Goal: Transaction & Acquisition: Book appointment/travel/reservation

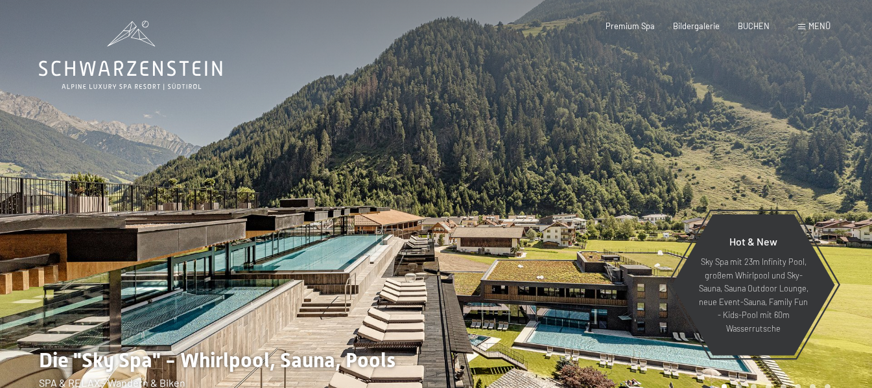
click at [805, 32] on div "Buchen Anfragen Premium Spa Bildergalerie BUCHEN Menü DE IT EN Gutschein Bilder…" at bounding box center [700, 27] width 262 height 12
click at [805, 24] on span at bounding box center [801, 27] width 7 height 6
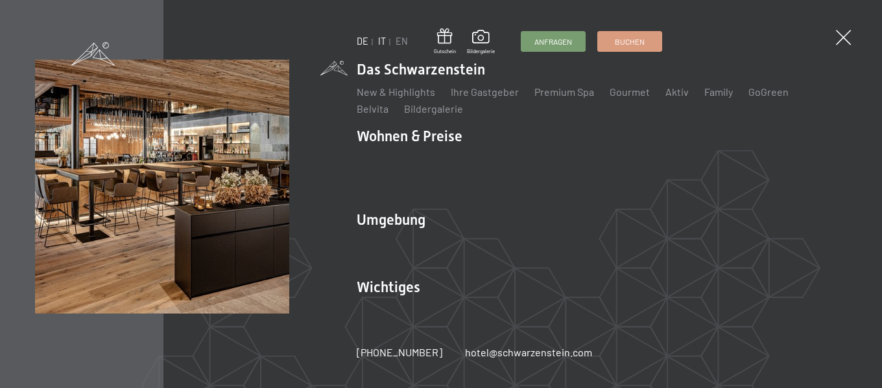
click at [383, 39] on link "IT" at bounding box center [382, 41] width 8 height 11
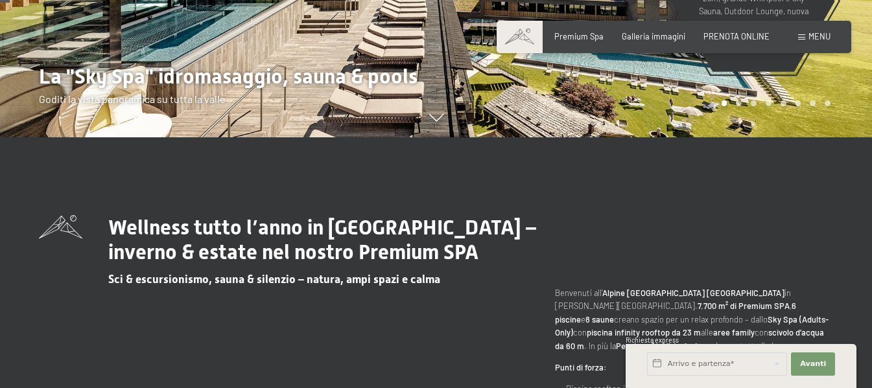
scroll to position [324, 0]
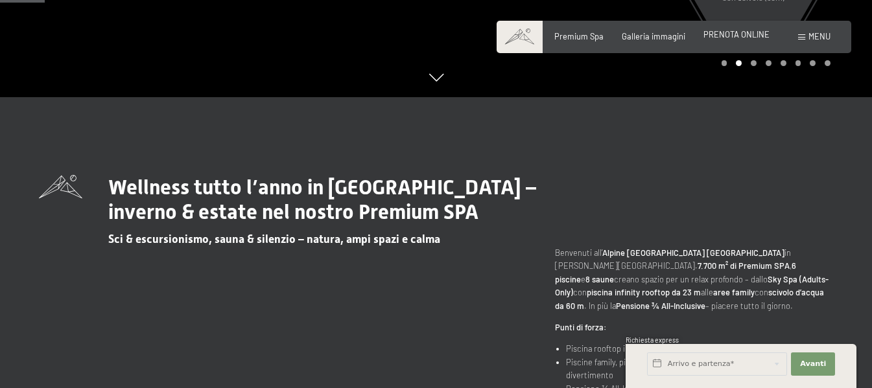
click at [737, 35] on span "PRENOTA ONLINE" at bounding box center [736, 34] width 66 height 10
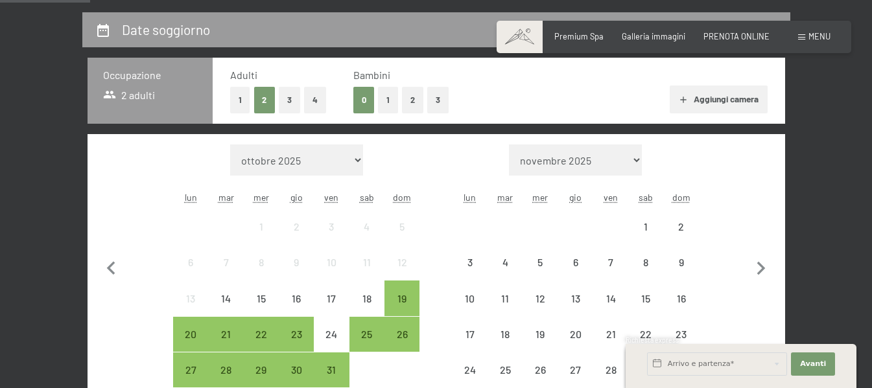
scroll to position [324, 0]
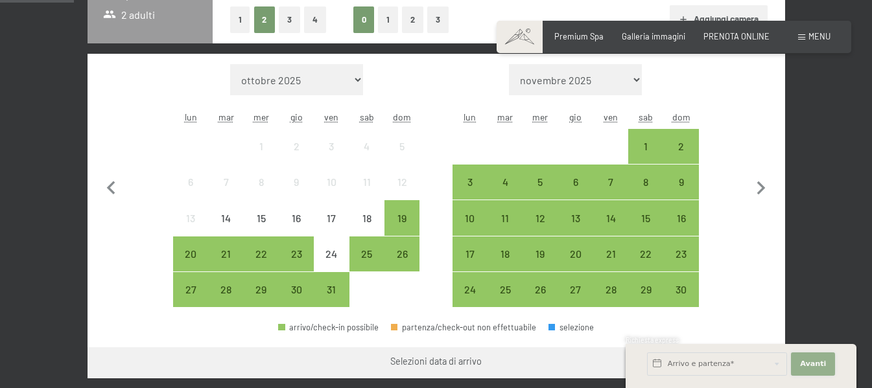
click at [805, 355] on button "Avanti Nascondere i campi dell'indirizzo" at bounding box center [813, 364] width 44 height 23
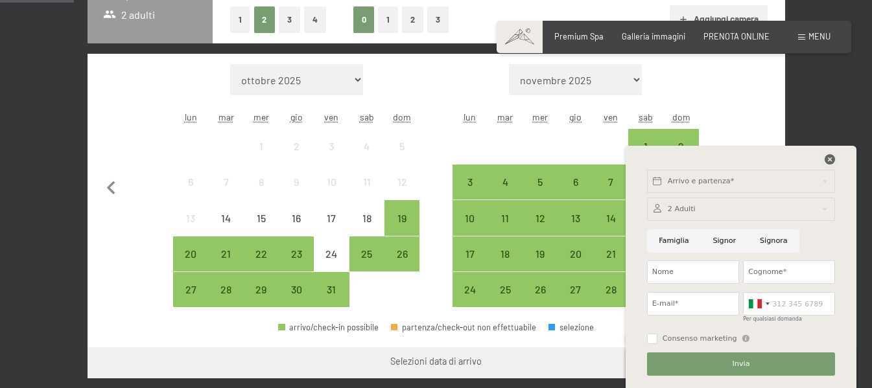
click at [829, 159] on icon at bounding box center [830, 159] width 10 height 10
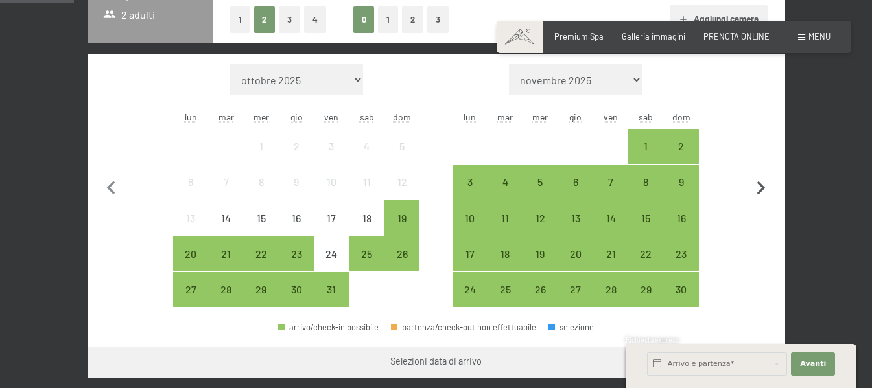
click at [754, 189] on icon "button" at bounding box center [761, 188] width 27 height 27
select select "2025-11-01"
select select "2025-12-01"
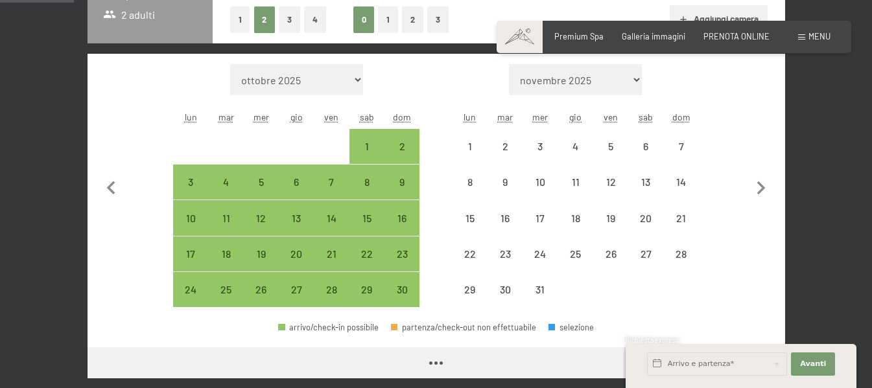
select select "2025-11-01"
select select "2025-12-01"
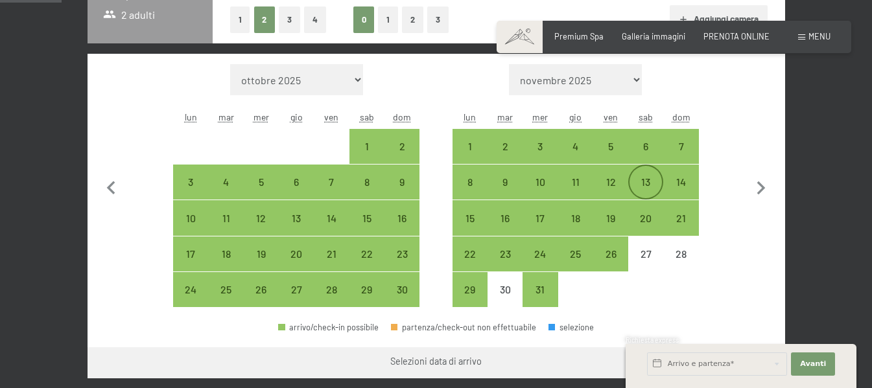
click at [646, 182] on div "13" at bounding box center [646, 193] width 32 height 32
select select "2025-11-01"
select select "2025-12-01"
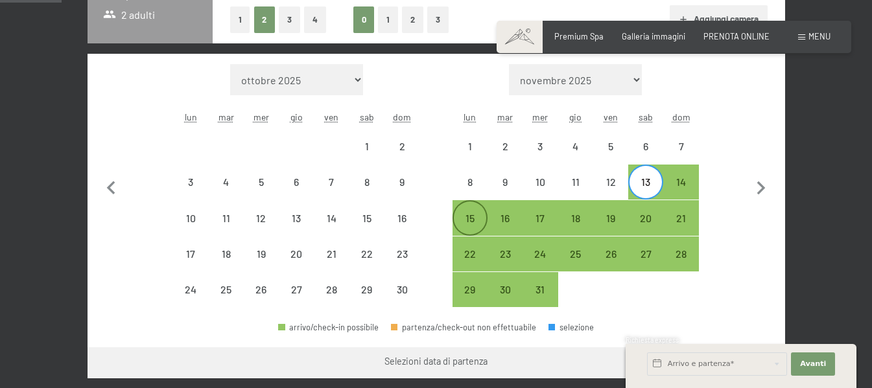
click at [464, 217] on div "15" at bounding box center [470, 229] width 32 height 32
select select "2025-11-01"
select select "2025-12-01"
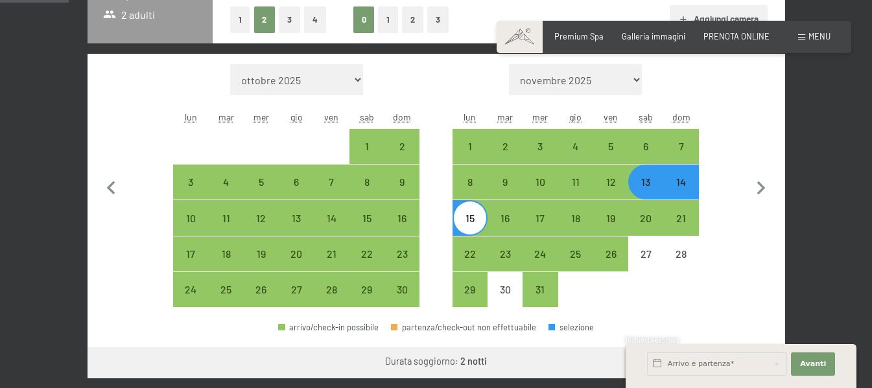
click at [293, 21] on button "3" at bounding box center [289, 19] width 21 height 27
select select "2025-11-01"
select select "2025-12-01"
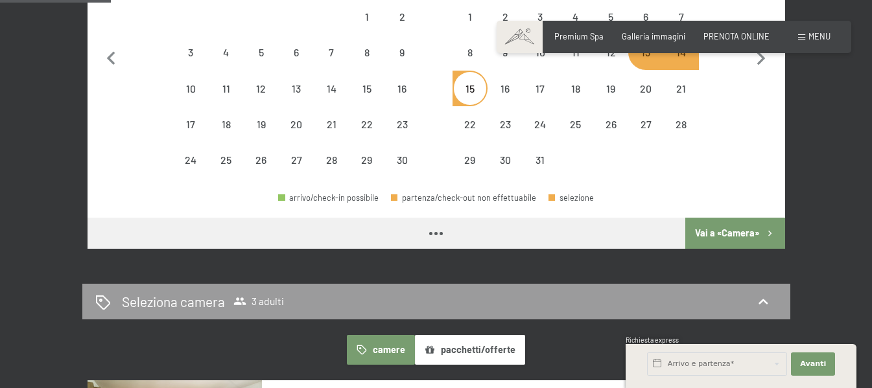
select select "2025-11-01"
select select "2025-12-01"
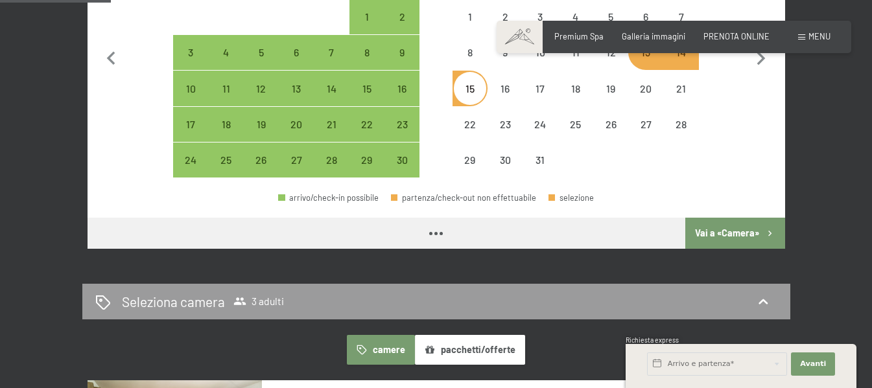
click at [749, 235] on button "Vai a «Camera»" at bounding box center [734, 233] width 99 height 31
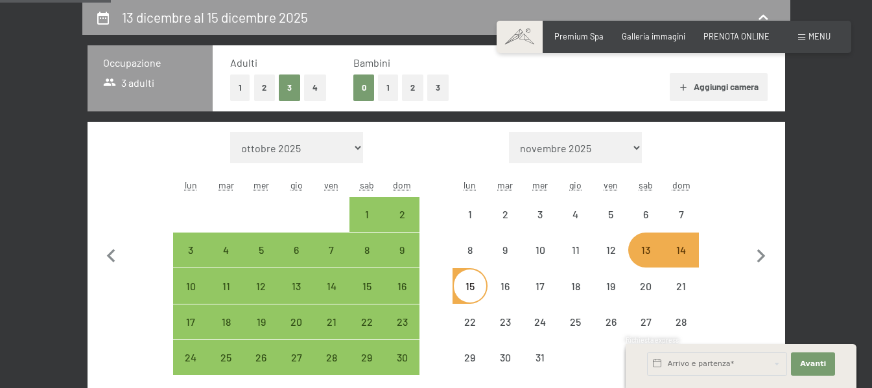
select select "2025-11-01"
select select "2025-12-01"
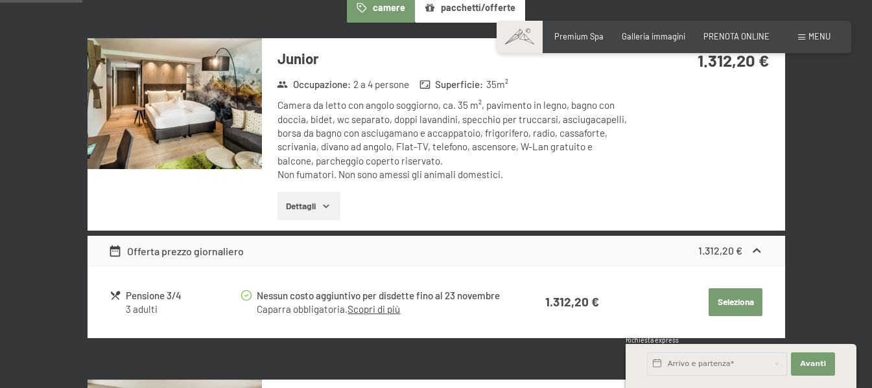
scroll to position [386, 0]
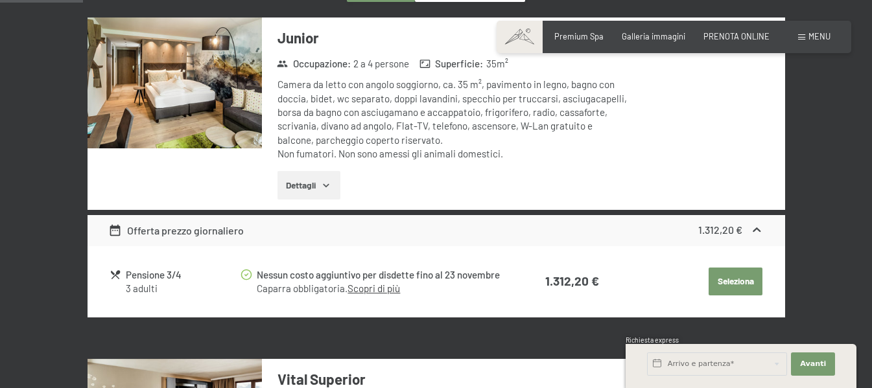
click at [156, 281] on div "Pensione 3/4" at bounding box center [182, 275] width 113 height 15
click at [293, 188] on button "Dettagli" at bounding box center [308, 185] width 63 height 29
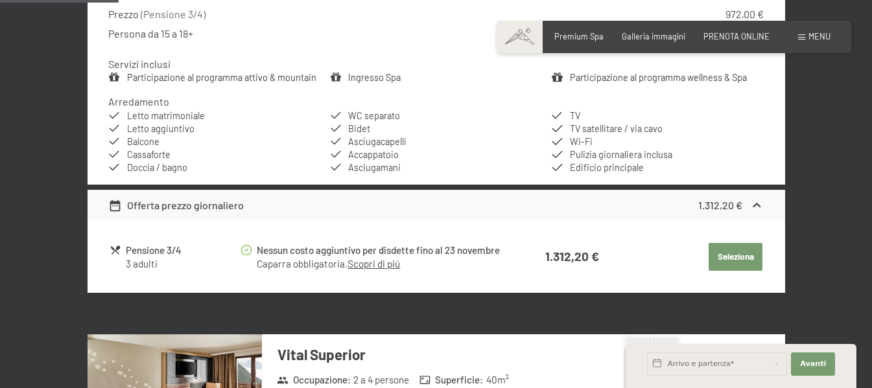
scroll to position [580, 0]
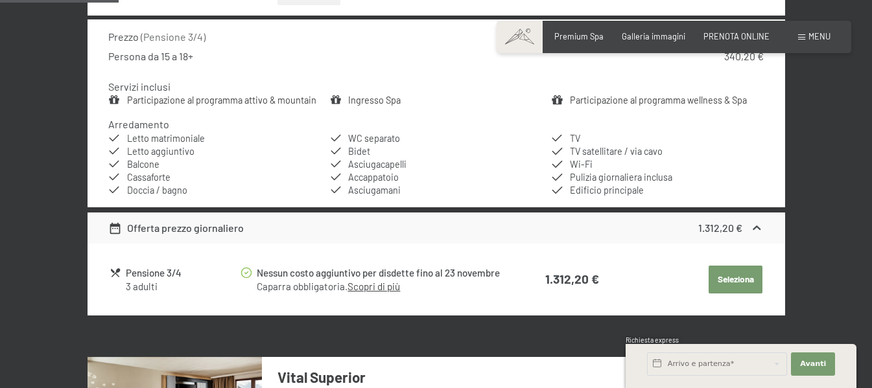
click at [729, 285] on button "Seleziona" at bounding box center [736, 280] width 54 height 29
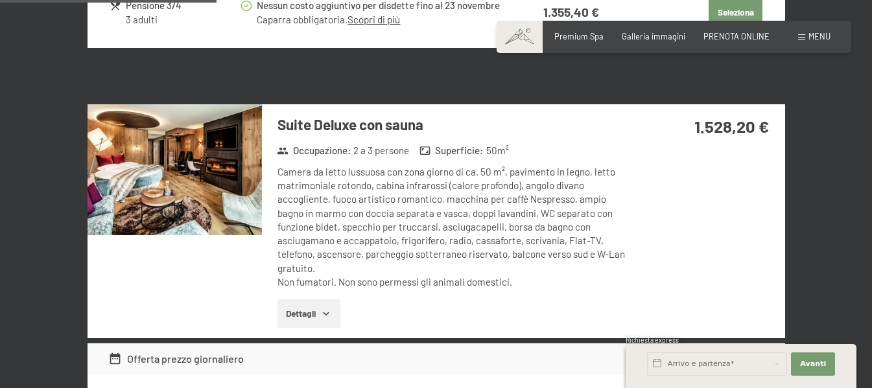
scroll to position [1229, 0]
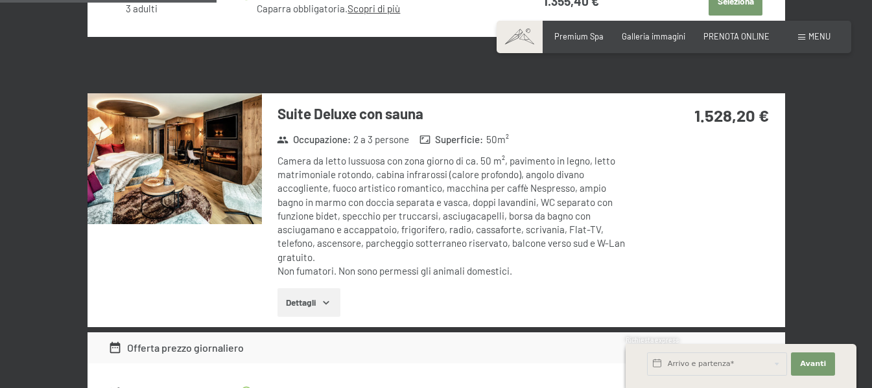
click at [180, 152] on img at bounding box center [175, 158] width 174 height 131
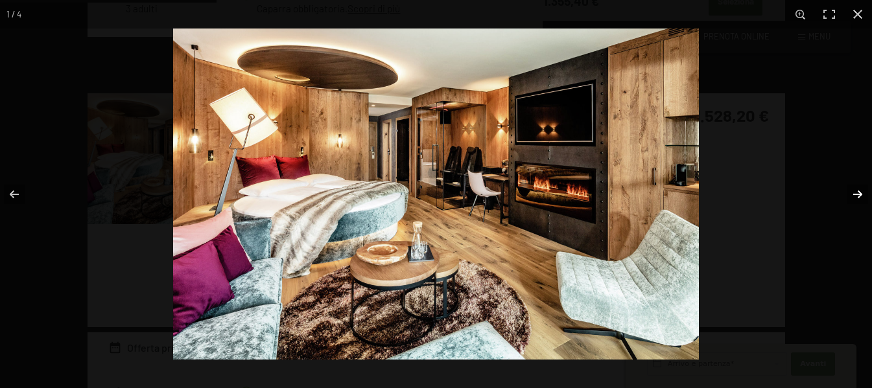
click at [856, 183] on button "button" at bounding box center [849, 194] width 45 height 65
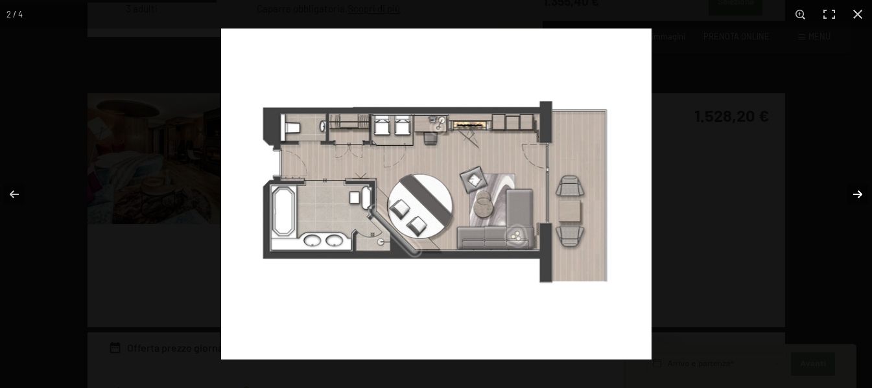
click at [856, 183] on button "button" at bounding box center [849, 194] width 45 height 65
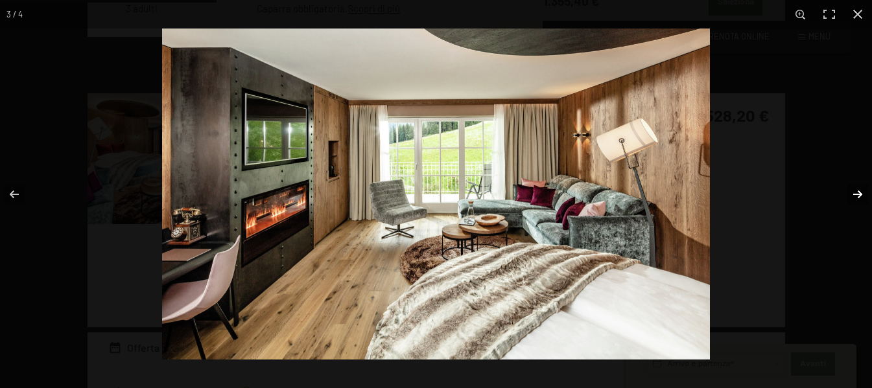
click at [858, 193] on button "button" at bounding box center [849, 194] width 45 height 65
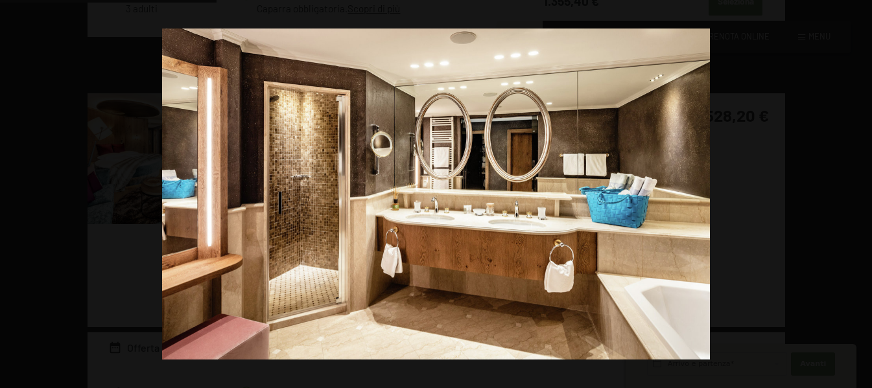
click at [858, 193] on button "button" at bounding box center [849, 194] width 45 height 65
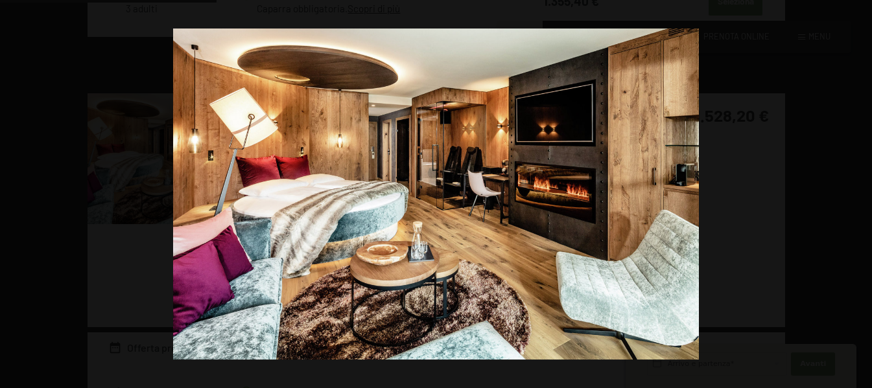
click at [858, 193] on button "button" at bounding box center [849, 194] width 45 height 65
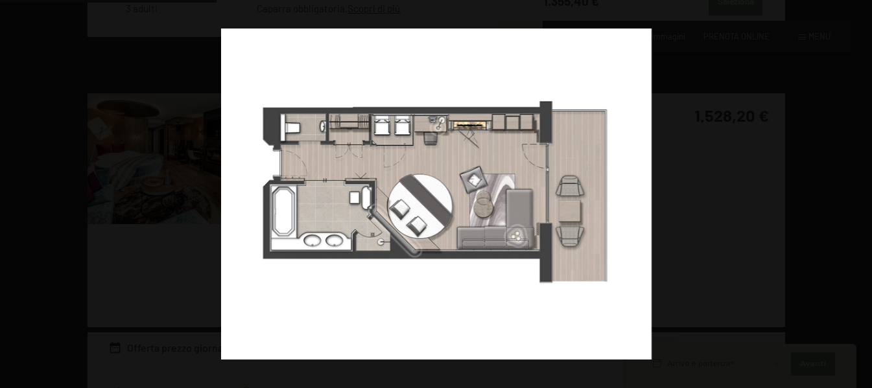
click at [858, 193] on button "button" at bounding box center [849, 194] width 45 height 65
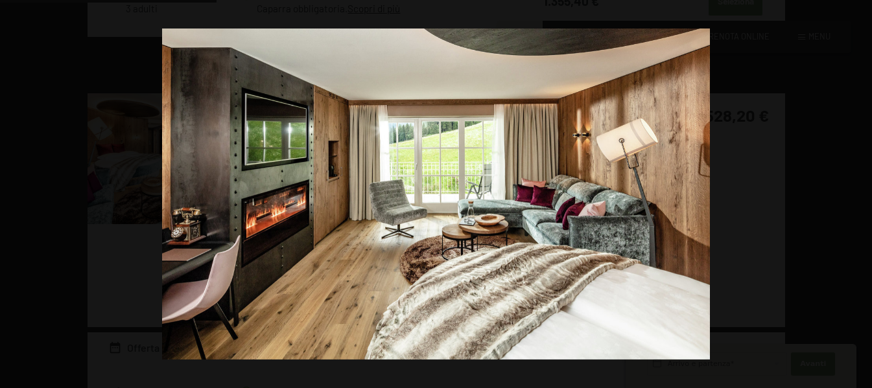
click at [858, 193] on button "button" at bounding box center [849, 194] width 45 height 65
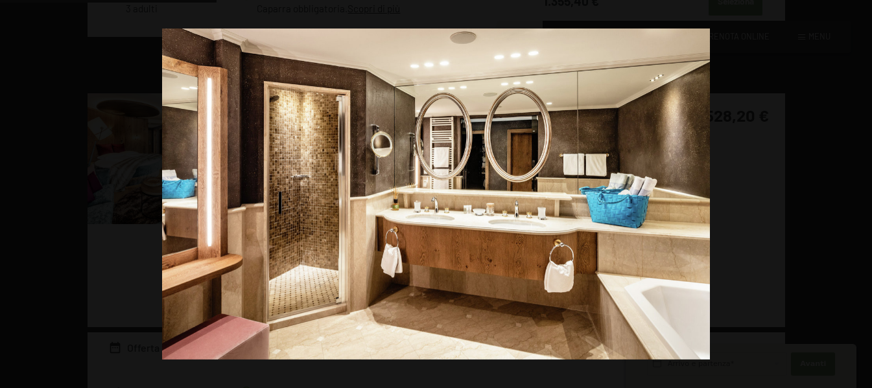
click at [858, 193] on button "button" at bounding box center [849, 194] width 45 height 65
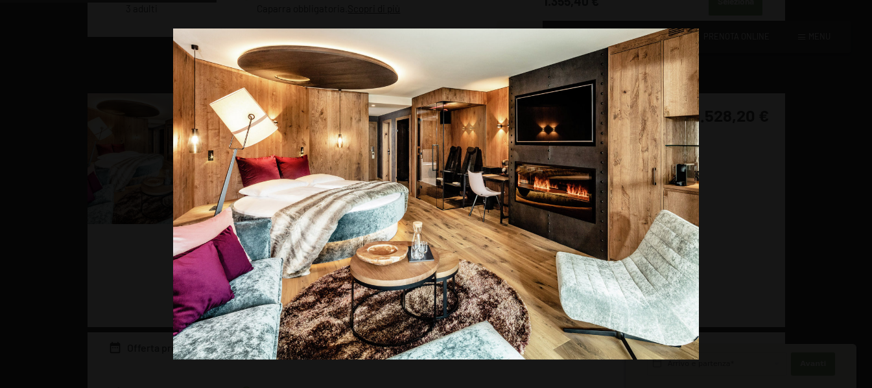
click at [858, 193] on button "button" at bounding box center [849, 194] width 45 height 65
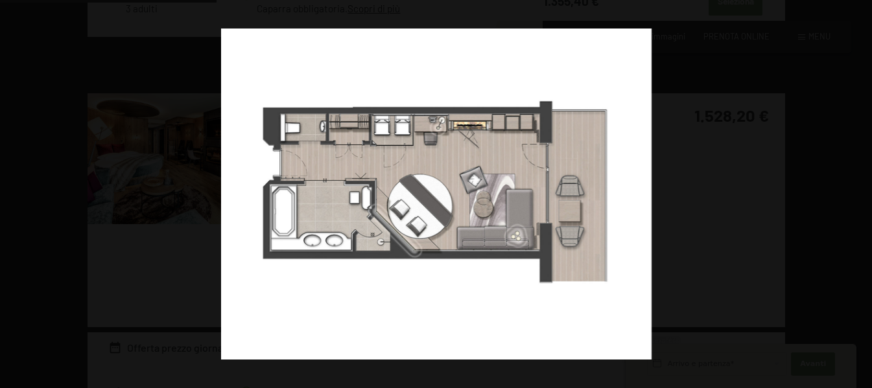
click at [858, 193] on button "button" at bounding box center [849, 194] width 45 height 65
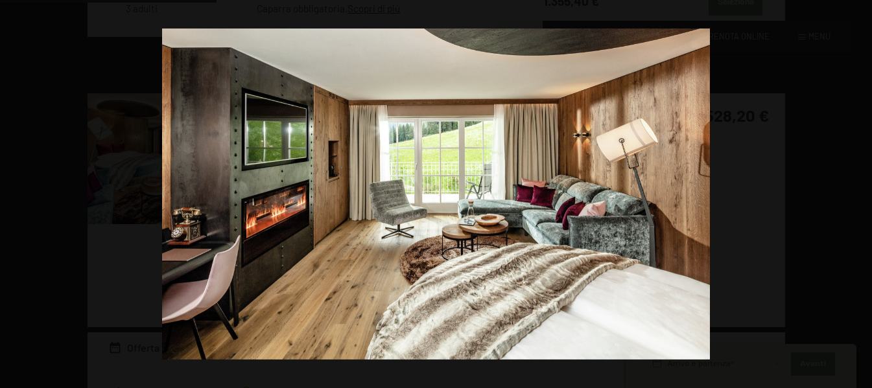
click at [858, 193] on button "button" at bounding box center [849, 194] width 45 height 65
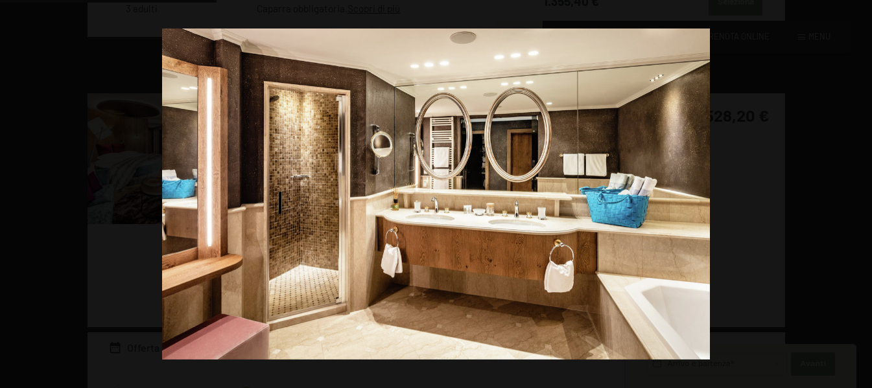
click at [858, 193] on button "button" at bounding box center [849, 194] width 45 height 65
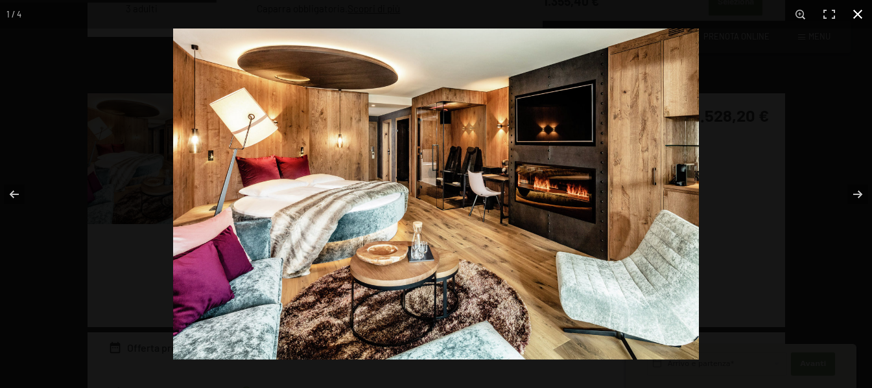
click at [863, 19] on button "button" at bounding box center [857, 14] width 29 height 29
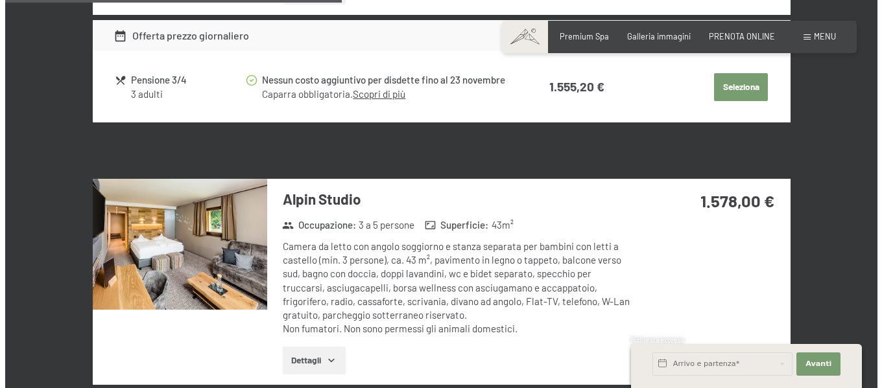
scroll to position [1553, 0]
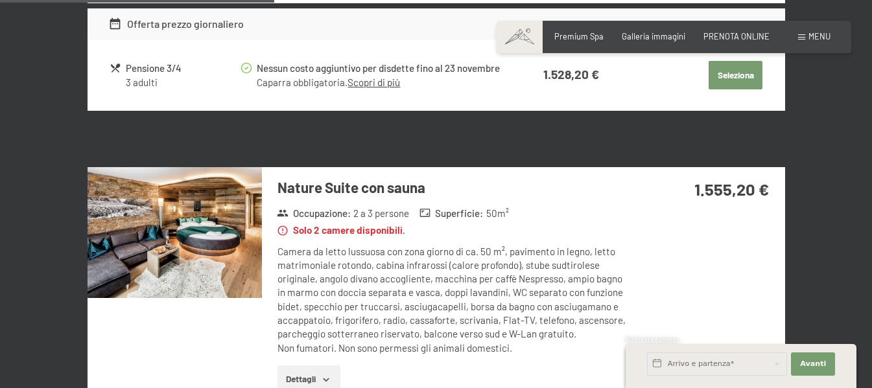
click at [805, 32] on div "Menu" at bounding box center [814, 37] width 32 height 12
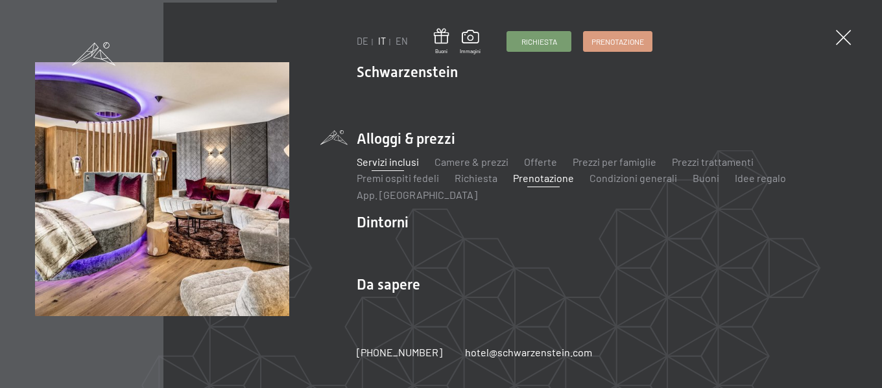
click at [407, 162] on link "Servizi inclusi" at bounding box center [388, 162] width 62 height 12
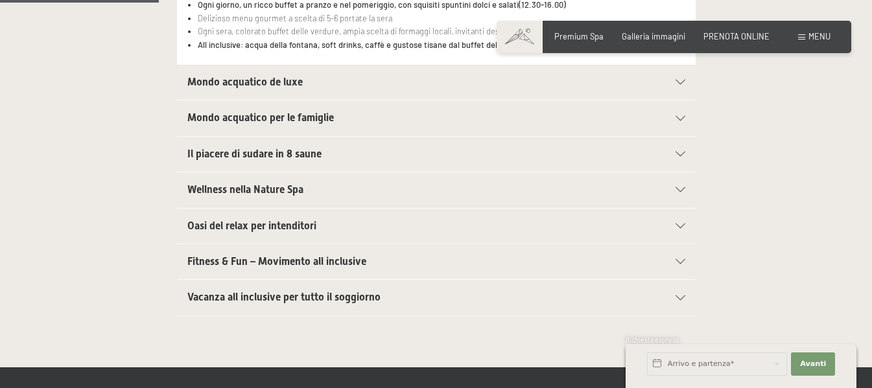
scroll to position [389, 0]
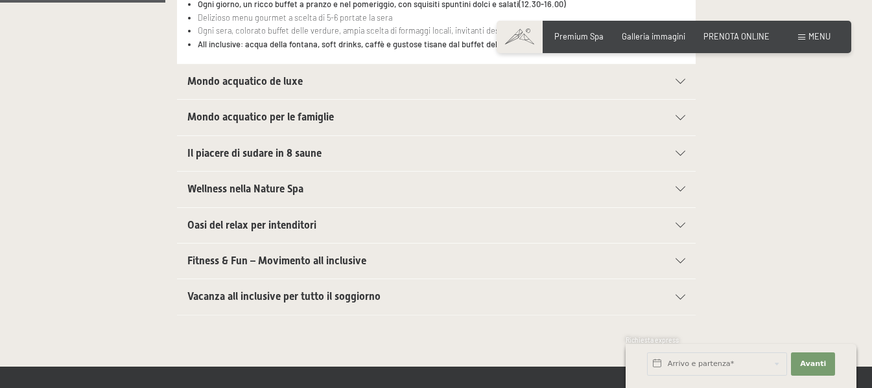
click at [374, 73] on div "Mondo acquatico de luxe" at bounding box center [436, 81] width 498 height 35
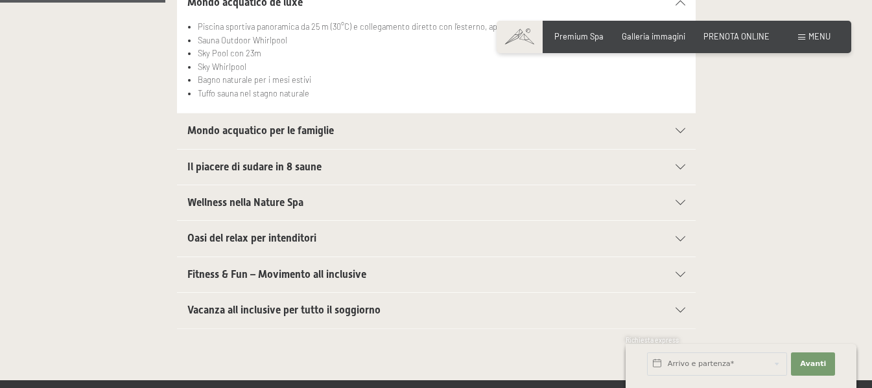
click at [314, 136] on span "Mondo acquatico per le famiglie" at bounding box center [260, 130] width 147 height 12
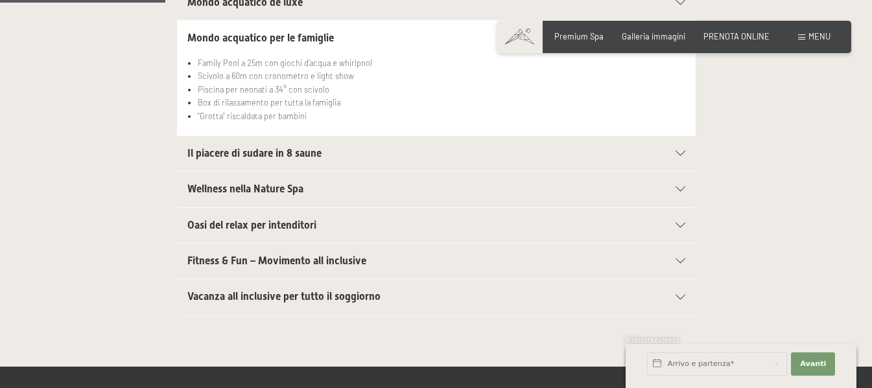
click at [342, 154] on h2 "Il piacere di sudare in 8 saune" at bounding box center [411, 154] width 448 height 14
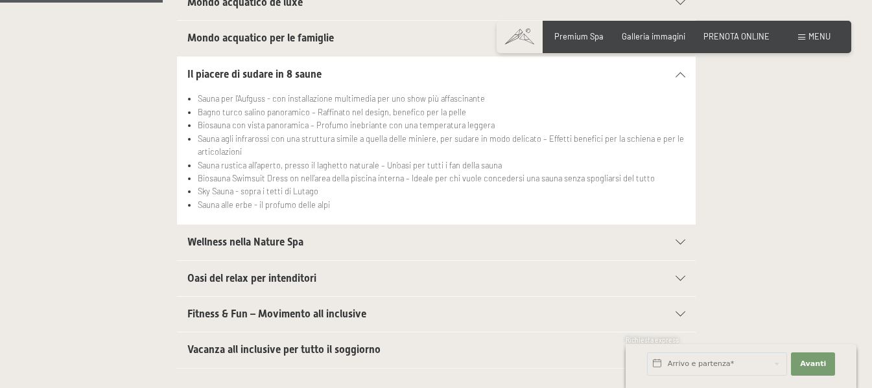
scroll to position [454, 0]
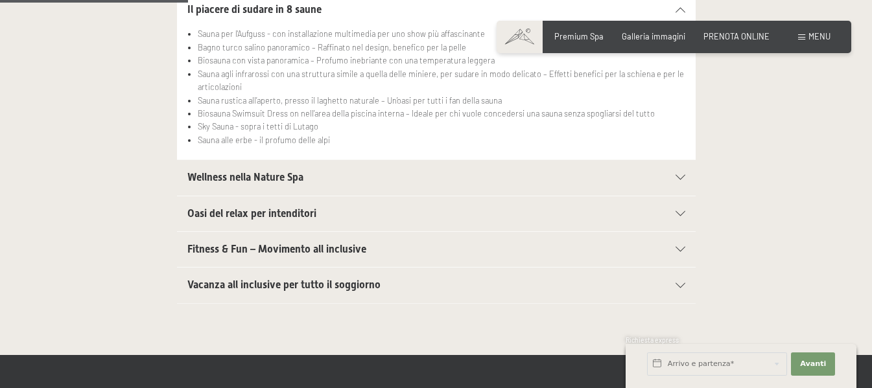
click at [357, 165] on div "Wellness nella Nature Spa" at bounding box center [436, 177] width 498 height 35
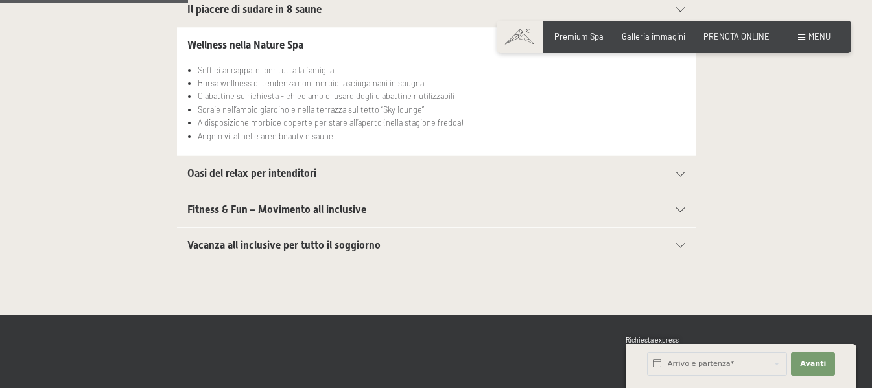
click at [368, 172] on h2 "Oasi del relax per intenditori" at bounding box center [411, 174] width 448 height 14
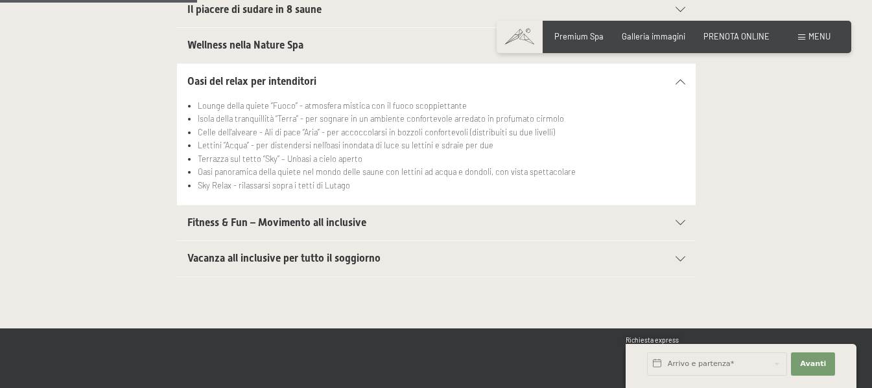
scroll to position [519, 0]
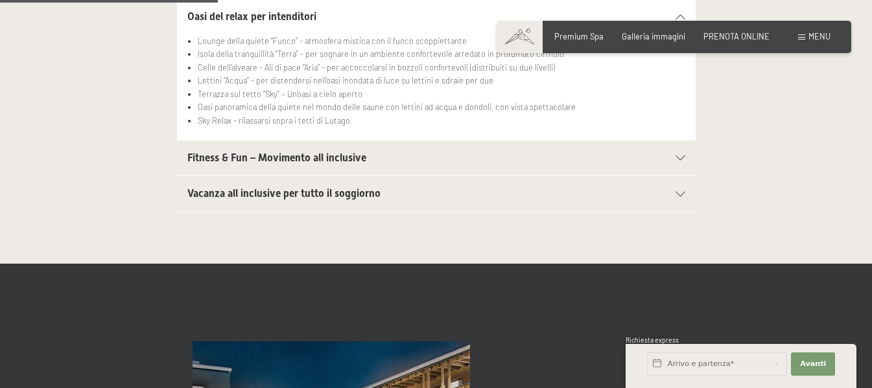
click at [371, 165] on h2 "Fitness & Fun – Movimento all inclusive" at bounding box center [411, 158] width 448 height 14
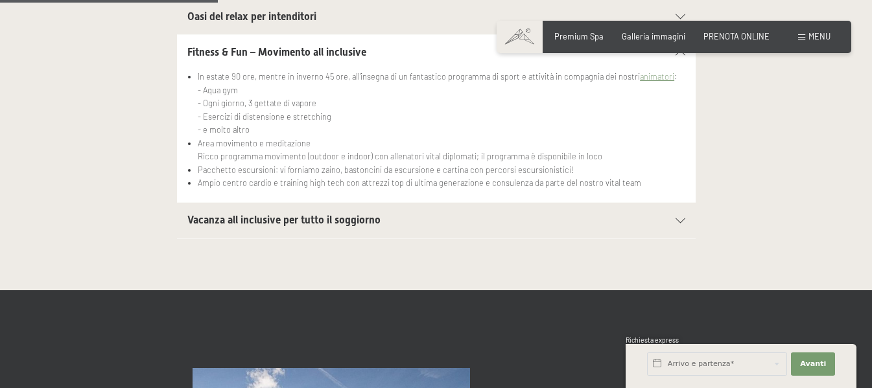
click at [366, 227] on span "Consenso marketing*" at bounding box center [360, 231] width 98 height 13
click at [304, 227] on input "Consenso marketing*" at bounding box center [297, 231] width 13 height 13
checkbox input "false"
click at [378, 220] on span "Vacanza all inclusive per tutto il soggiorno" at bounding box center [283, 220] width 193 height 12
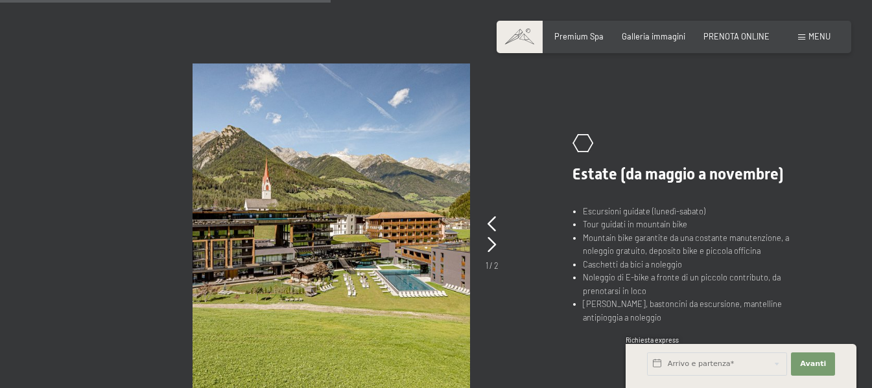
scroll to position [778, 0]
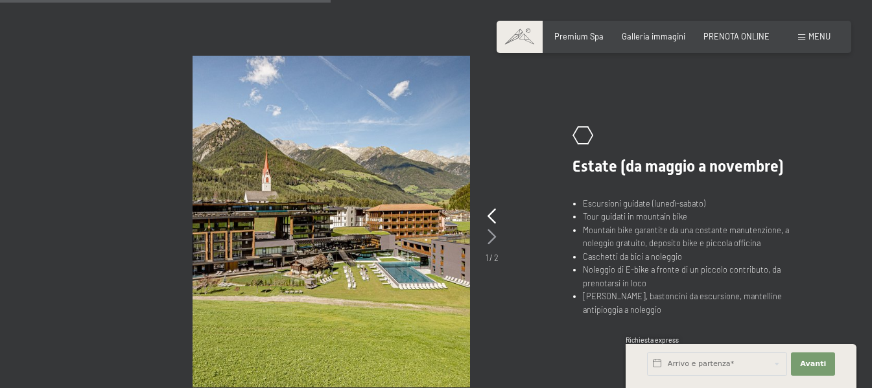
click at [494, 238] on icon at bounding box center [492, 238] width 8 height 16
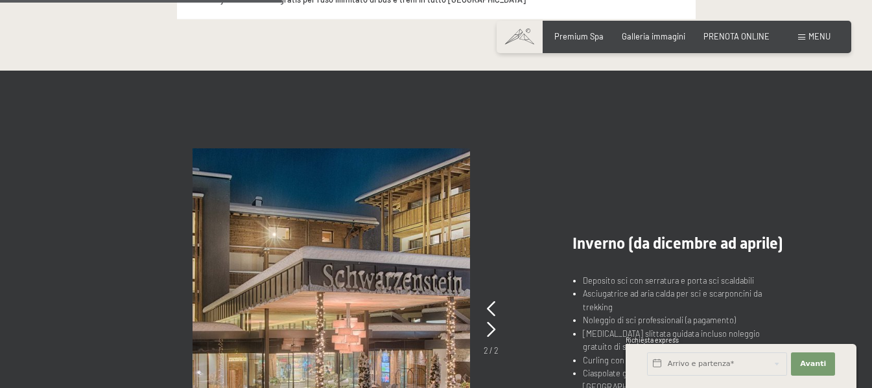
scroll to position [682, 0]
